Goal: Information Seeking & Learning: Check status

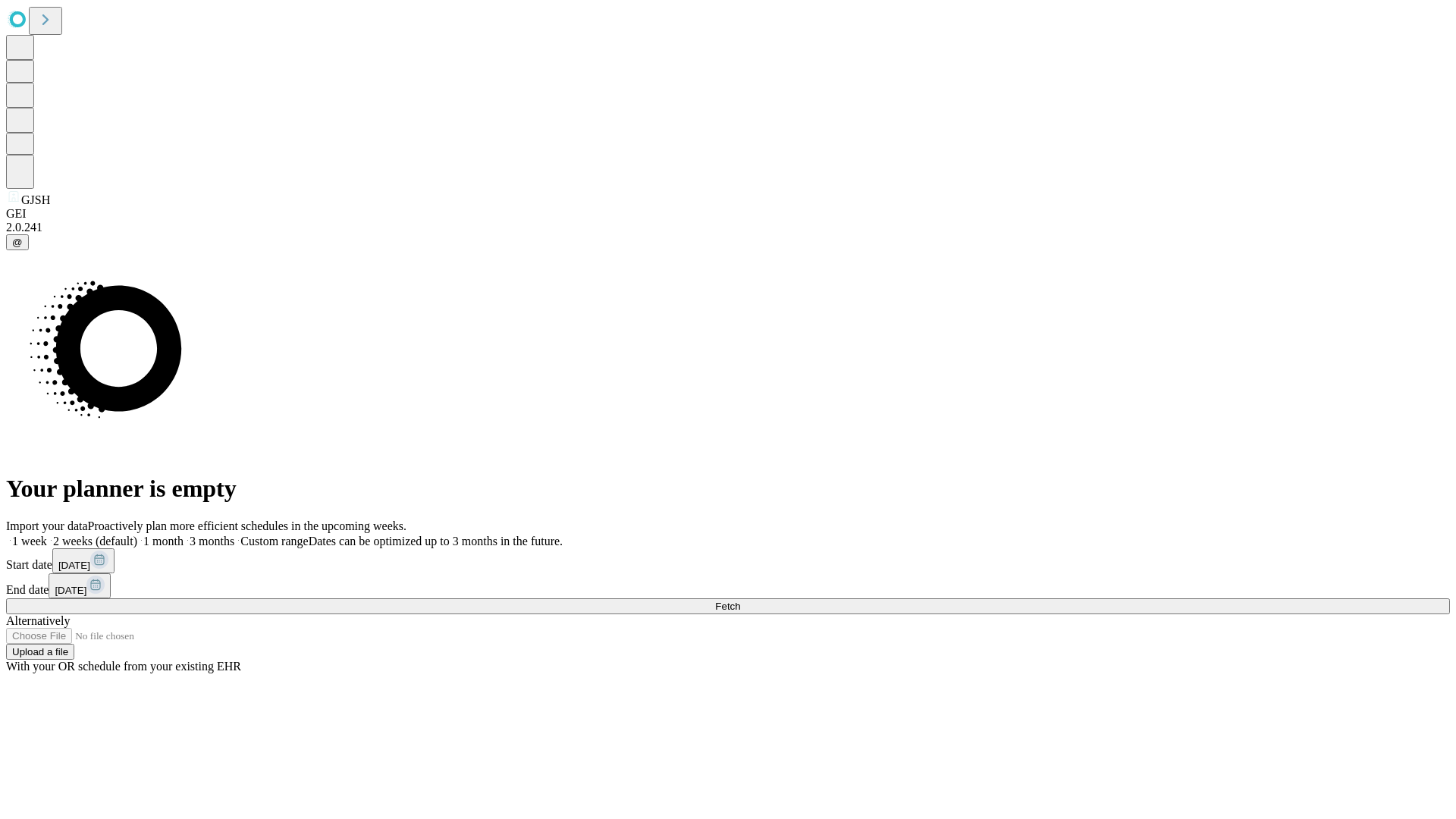
click at [740, 601] on span "Fetch" at bounding box center [727, 607] width 25 height 12
